Goal: Information Seeking & Learning: Learn about a topic

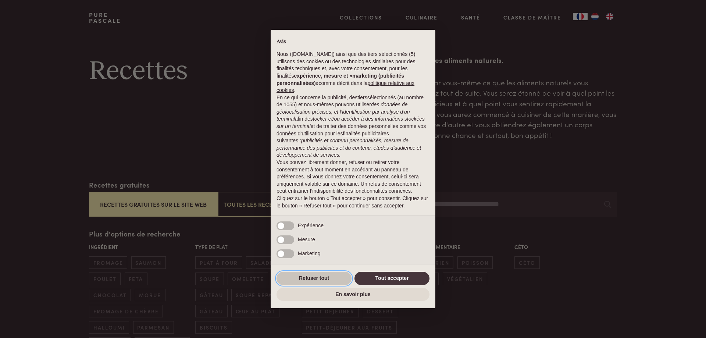
click at [317, 276] on button "Refuser tout" at bounding box center [313, 278] width 75 height 13
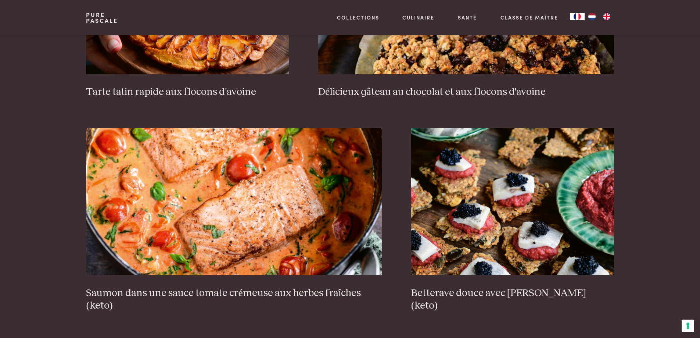
scroll to position [1287, 0]
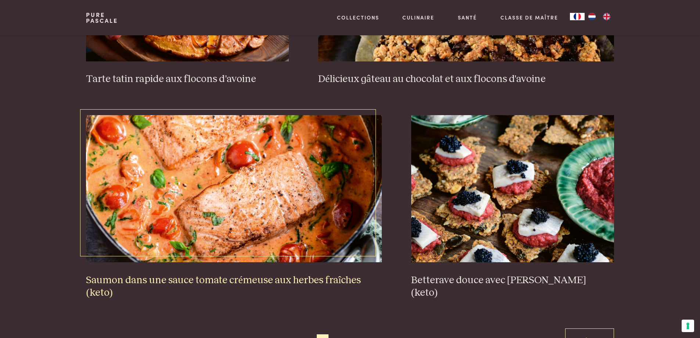
click at [317, 272] on link "Saumon dans une sauce tomate crémeuse aux herbes fraîches (keto)" at bounding box center [234, 207] width 296 height 184
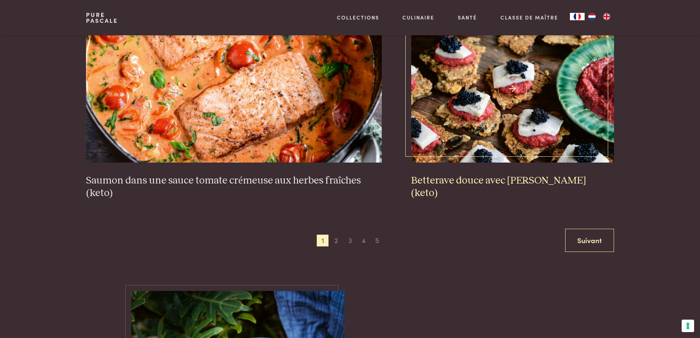
scroll to position [1397, 0]
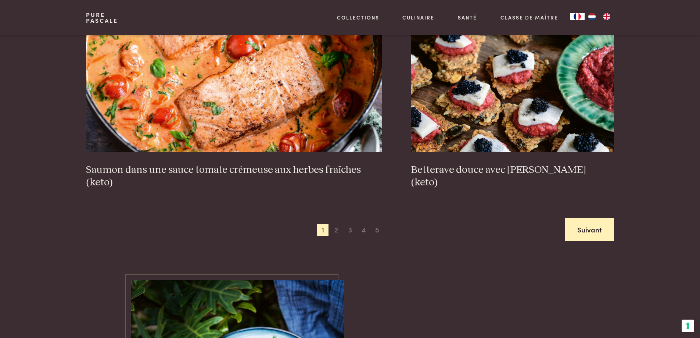
click at [579, 231] on link "Suivant" at bounding box center [589, 229] width 49 height 23
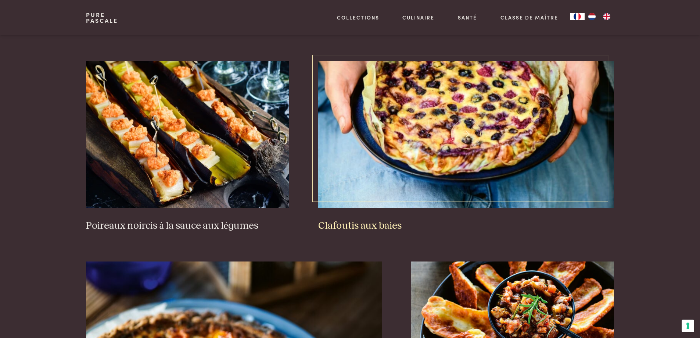
scroll to position [510, 0]
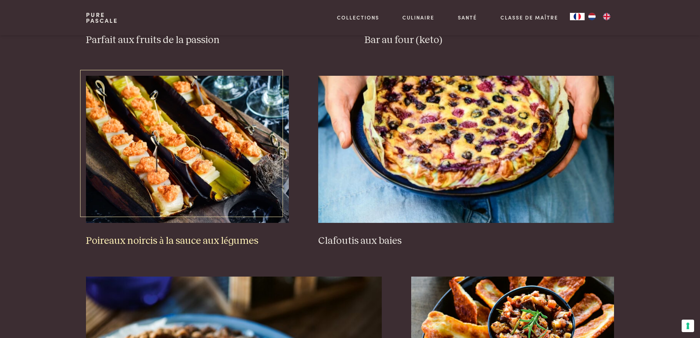
click at [258, 198] on img at bounding box center [187, 149] width 203 height 147
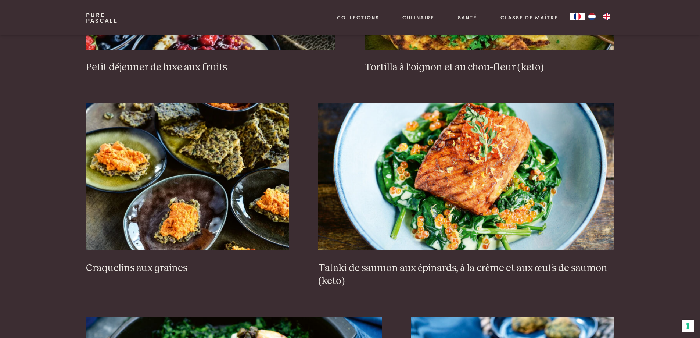
scroll to position [1098, 0]
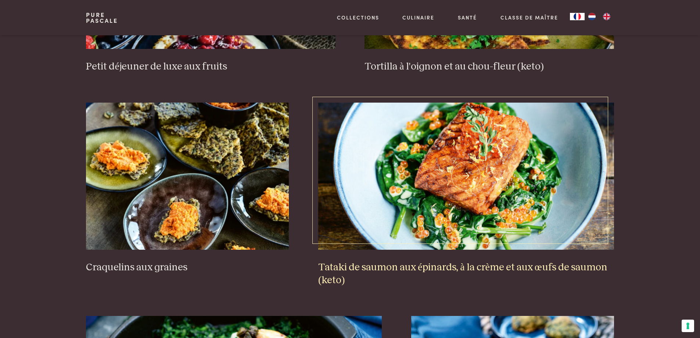
click at [418, 270] on h3 "Tataki de saumon aux épinards, à la crème et aux œufs de saumon (keto)" at bounding box center [466, 273] width 296 height 25
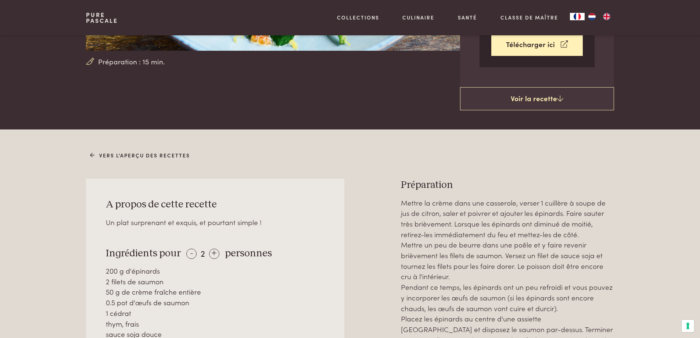
scroll to position [257, 0]
